Goal: Information Seeking & Learning: Learn about a topic

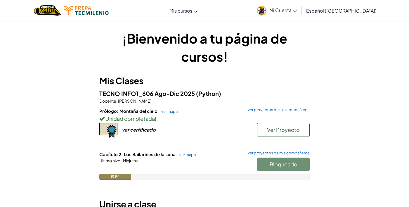
click at [268, 168] on div "Bloqueado" at bounding box center [280, 165] width 58 height 16
click at [269, 163] on div "Bloqueado" at bounding box center [280, 165] width 58 height 16
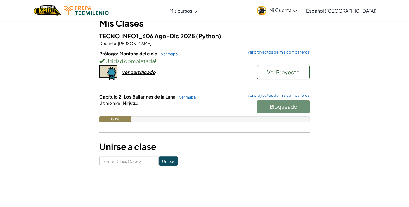
scroll to position [59, 0]
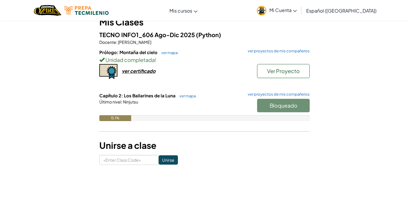
click at [154, 93] on span "Capítulo 2: Los Bailarines de la Luna" at bounding box center [137, 96] width 77 height 6
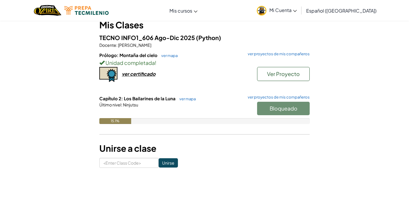
scroll to position [55, 0]
click at [186, 99] on link "ver mapa" at bounding box center [185, 99] width 19 height 5
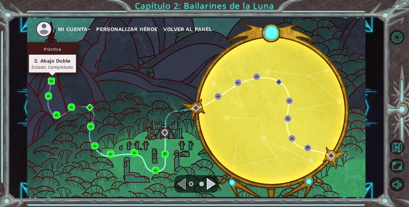
click at [52, 81] on img at bounding box center [51, 80] width 7 height 7
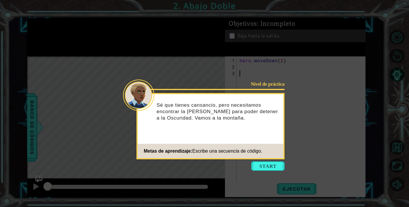
click at [339, 130] on icon at bounding box center [204, 103] width 409 height 207
click at [326, 160] on icon at bounding box center [204, 103] width 409 height 207
click at [278, 164] on button "Start" at bounding box center [267, 165] width 33 height 9
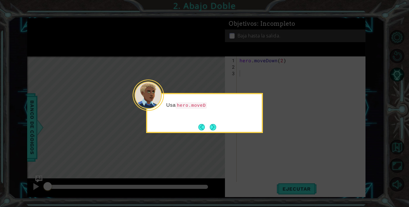
click at [218, 133] on icon at bounding box center [204, 103] width 409 height 207
click at [216, 127] on button "Next" at bounding box center [213, 127] width 6 height 6
